Goal: Navigation & Orientation: Find specific page/section

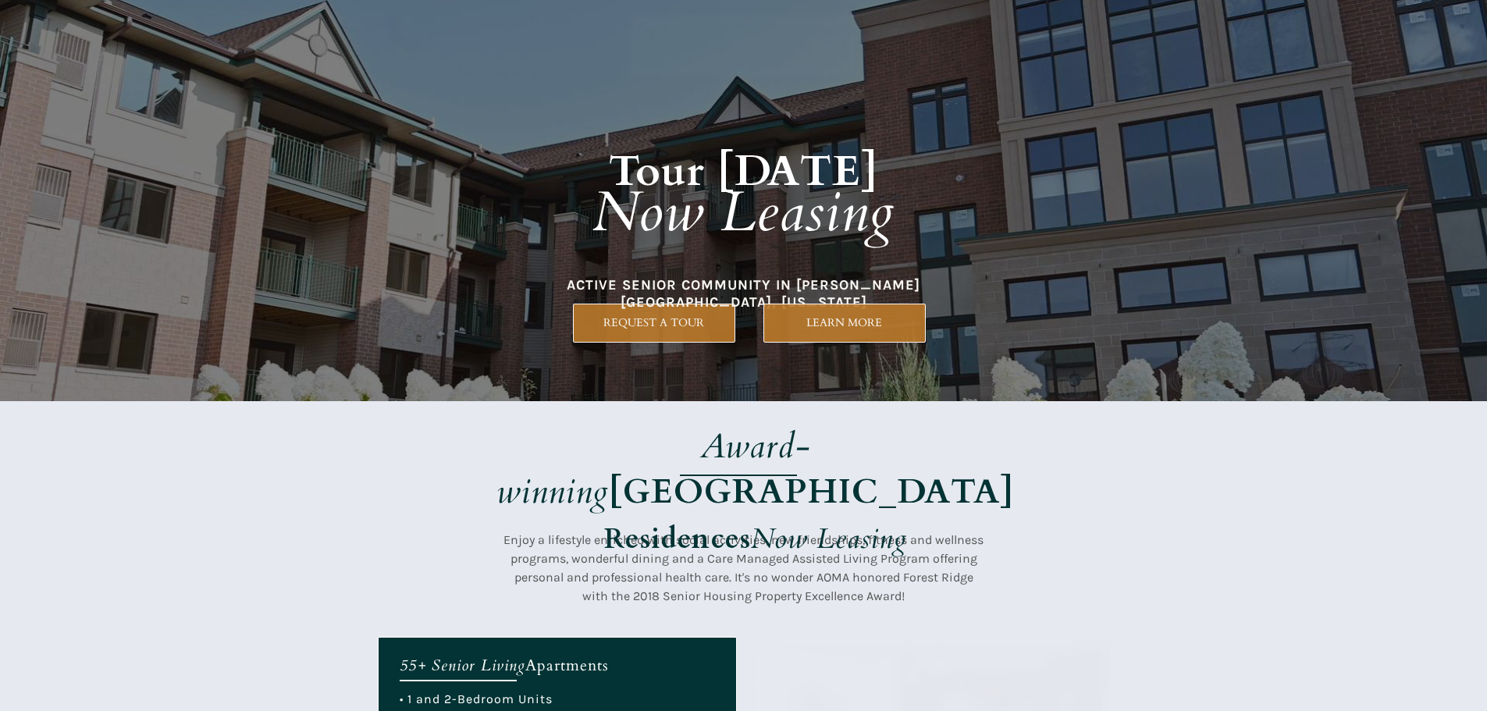
click at [661, 284] on h1 "Tour [DATE] Now Leasing" at bounding box center [744, 178] width 668 height 226
click at [618, 285] on h1 "Tour [DATE] Now Leasing" at bounding box center [744, 178] width 668 height 226
click at [870, 404] on div at bounding box center [744, 519] width 732 height 236
click at [661, 397] on div at bounding box center [744, 200] width 732 height 401
click at [873, 411] on div at bounding box center [744, 519] width 732 height 236
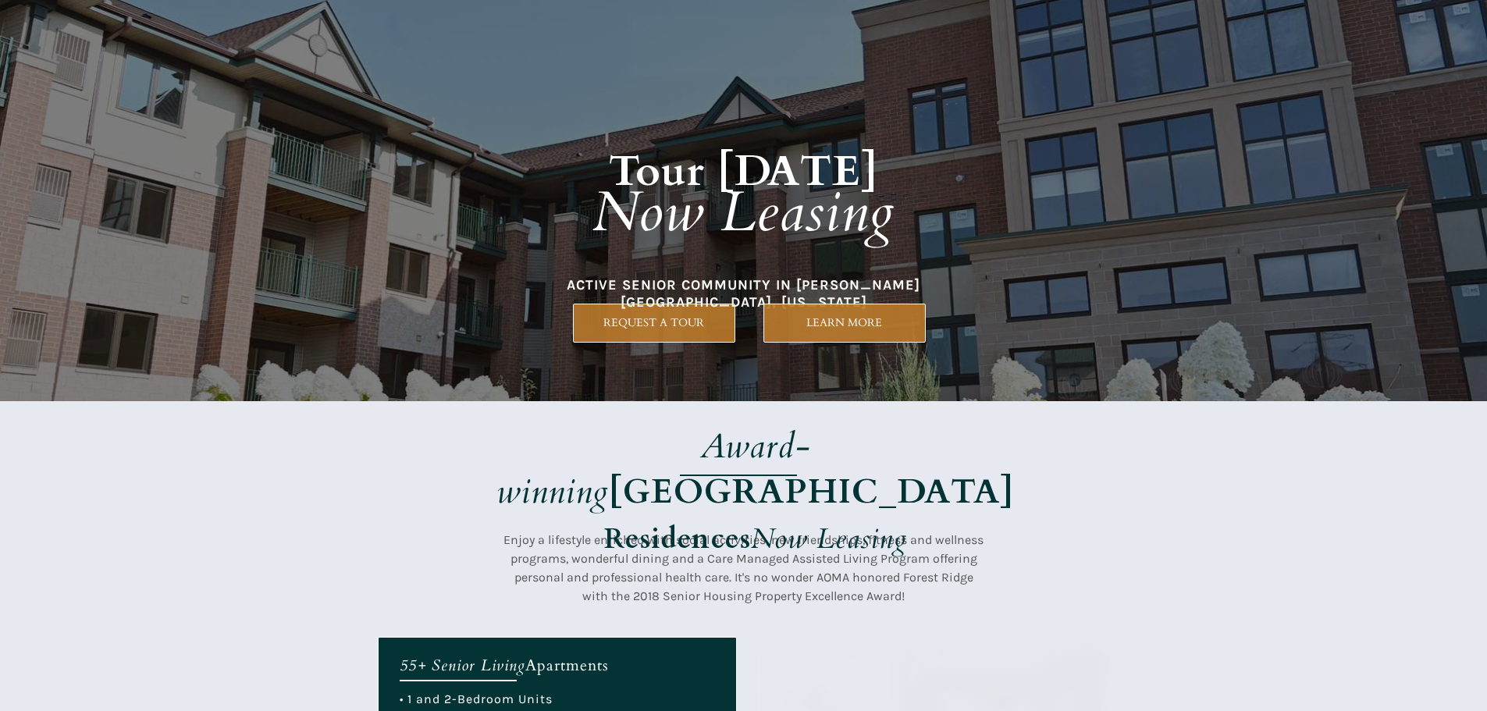
click at [779, 273] on h1 "Tour [DATE] Now Leasing" at bounding box center [744, 178] width 668 height 226
click at [1157, 369] on div at bounding box center [743, 200] width 1487 height 401
click at [630, 354] on div at bounding box center [744, 200] width 732 height 401
click at [490, 405] on div at bounding box center [744, 519] width 732 height 236
click at [996, 386] on div at bounding box center [744, 200] width 732 height 401
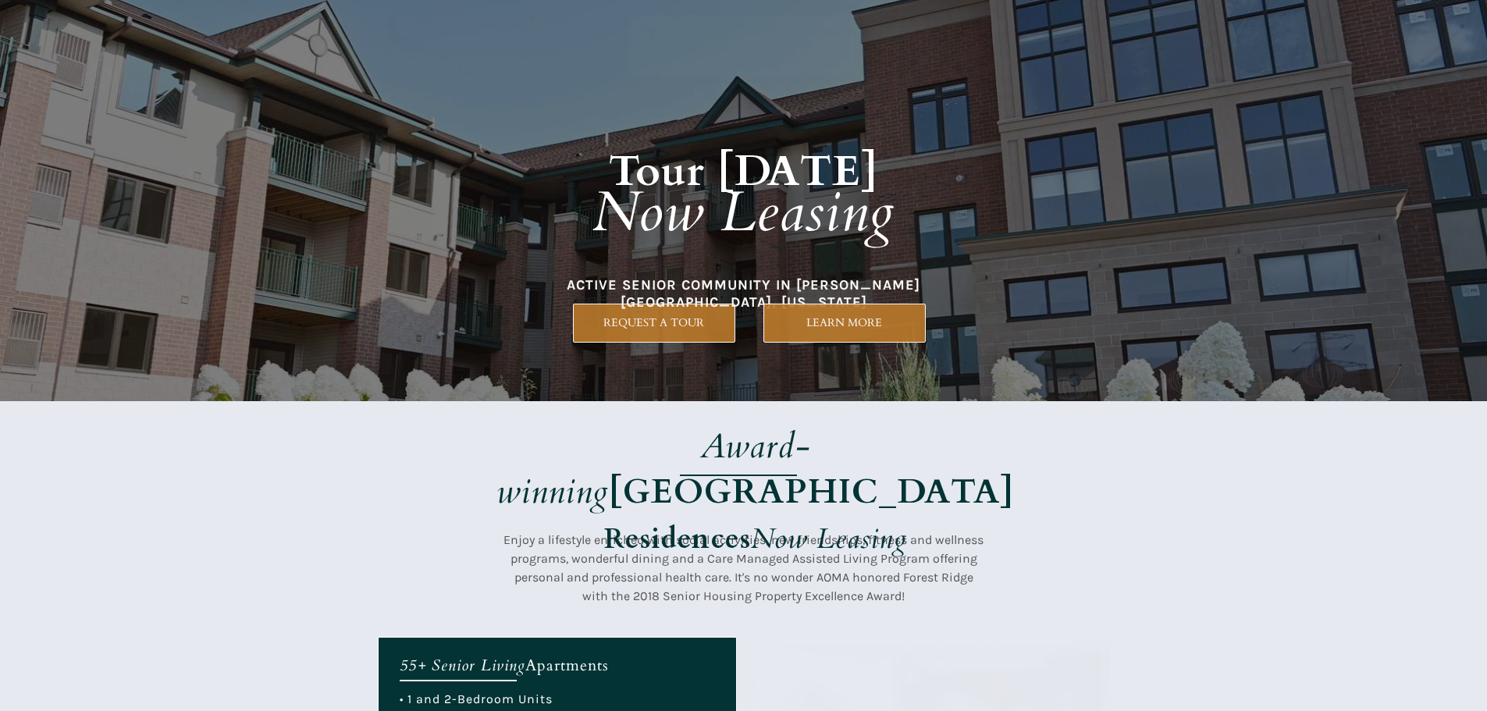
click at [881, 414] on div at bounding box center [744, 519] width 732 height 236
click at [963, 378] on div at bounding box center [744, 200] width 732 height 401
click at [849, 409] on div at bounding box center [744, 519] width 732 height 236
